Goal: Find specific page/section: Find specific page/section

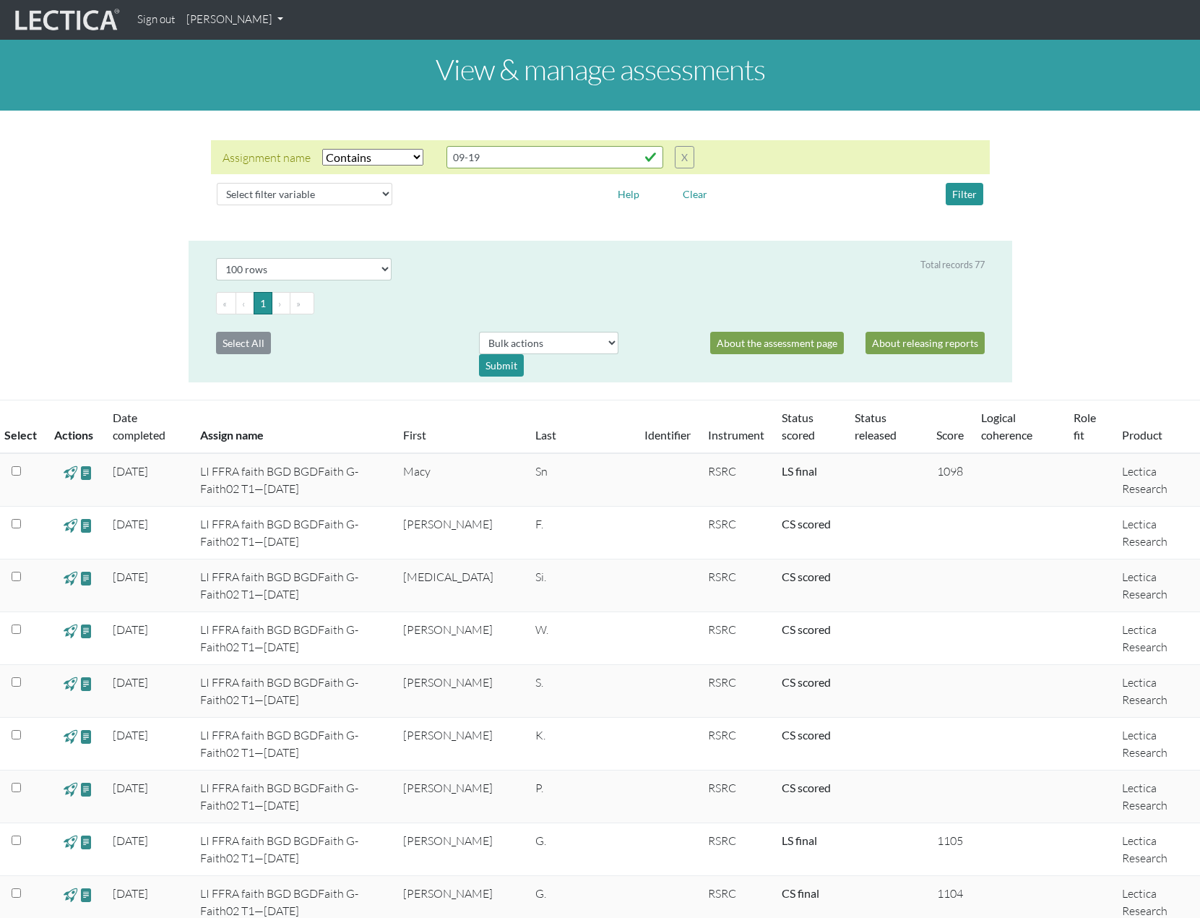
select select "icontains"
select select "100"
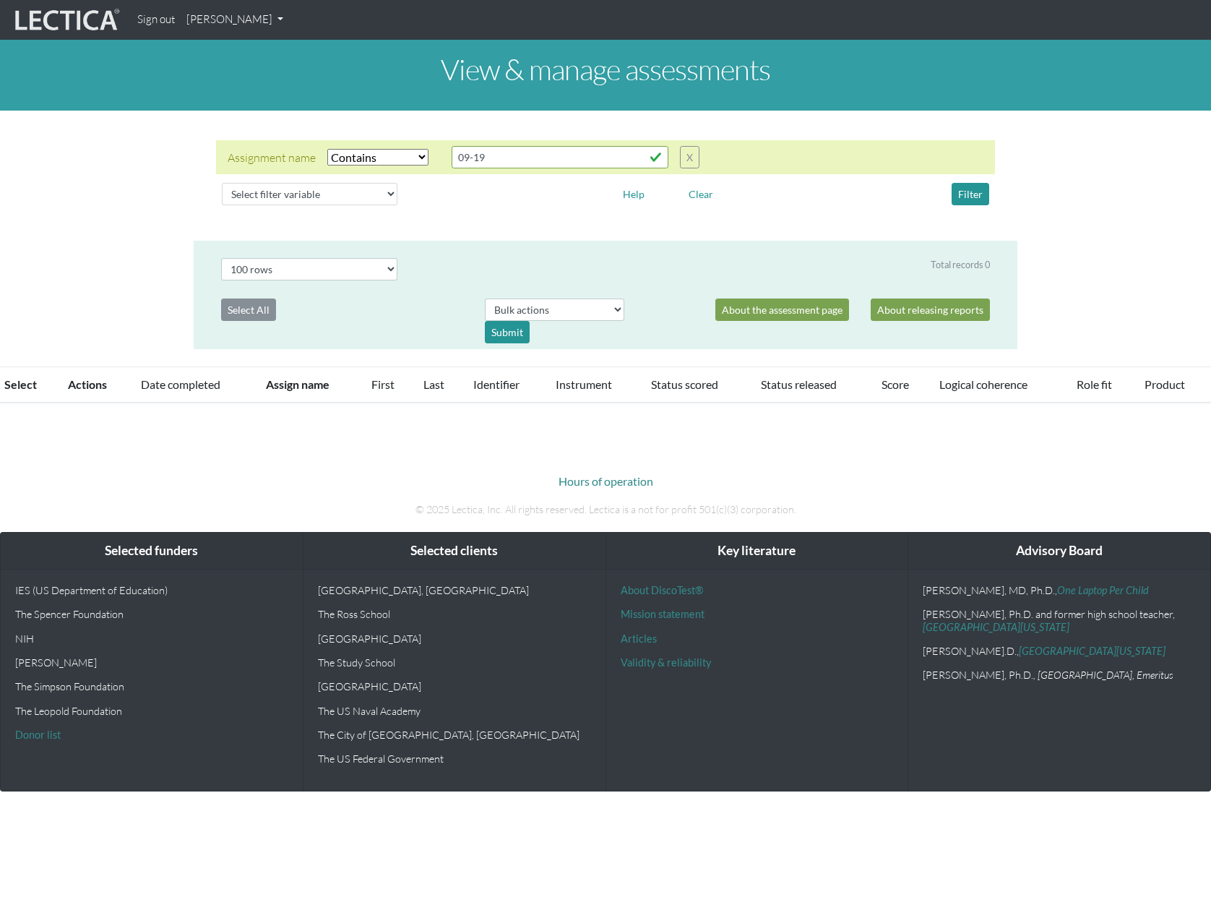
select select "icontains"
select select "100"
